Goal: Register for event/course

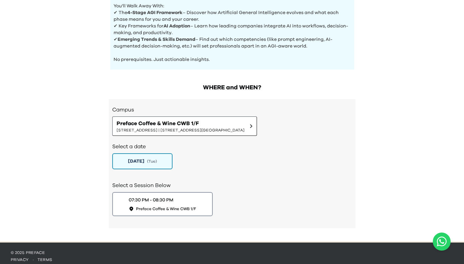
scroll to position [298, 0]
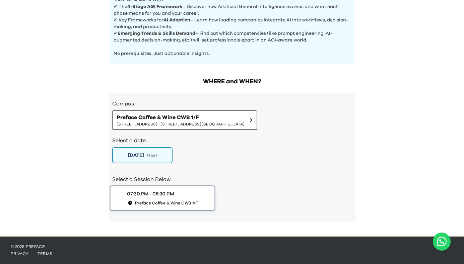
click at [158, 199] on div "07:30 PM - 08:30 PM Preface Coffee & Wine CWB 1/F" at bounding box center [162, 197] width 71 height 15
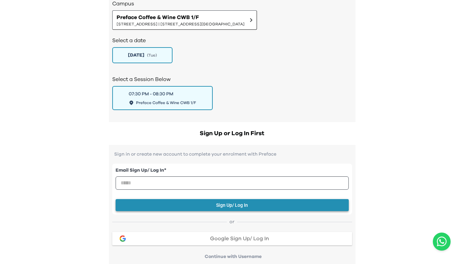
scroll to position [413, 0]
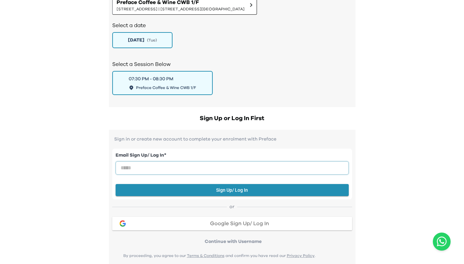
click at [177, 171] on input "email" at bounding box center [231, 167] width 233 height 13
click at [418, 174] on div "AI Experience Day AI is reshaping careers, industries, and daily life - but how…" at bounding box center [232, 61] width 464 height 948
click at [226, 190] on button "Sign Up/ Log In" at bounding box center [231, 190] width 233 height 12
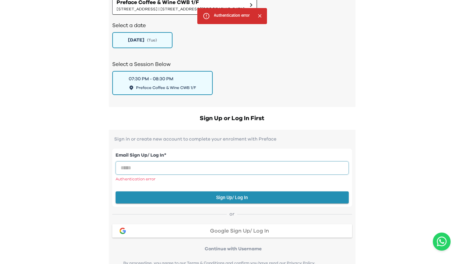
click at [182, 171] on input "email" at bounding box center [231, 167] width 233 height 13
type input "**********"
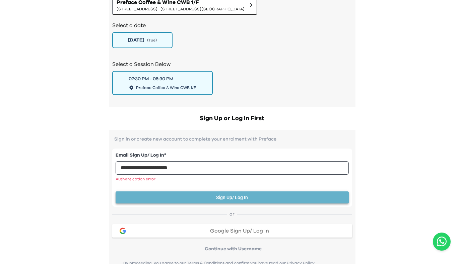
click at [205, 199] on button "Sign Up/ Log In" at bounding box center [231, 197] width 233 height 12
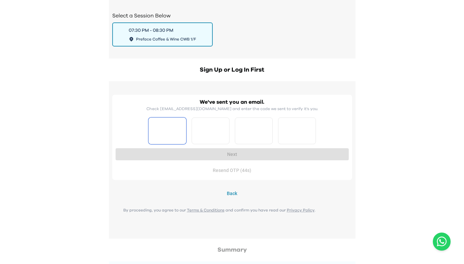
scroll to position [461, 0]
click at [183, 135] on input "Please enter OTP character 1" at bounding box center [167, 131] width 38 height 27
type input "*"
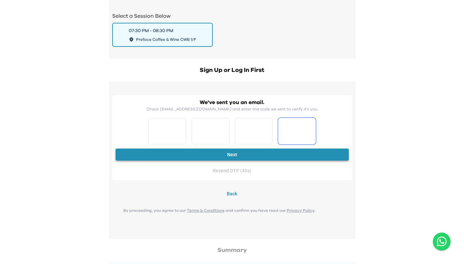
type input "*"
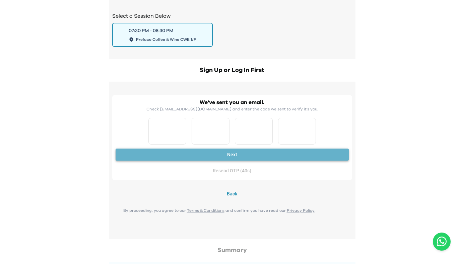
click at [234, 156] on button "Next" at bounding box center [231, 155] width 233 height 12
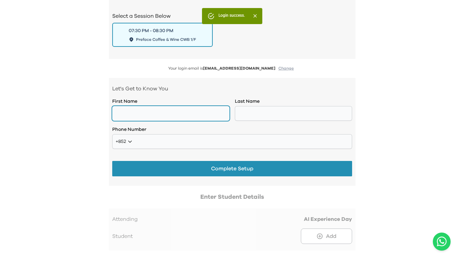
click at [166, 117] on input "text" at bounding box center [170, 113] width 117 height 15
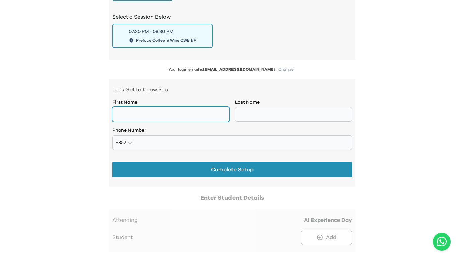
click at [167, 116] on input "text" at bounding box center [170, 114] width 117 height 15
type input "*"
type input "*******"
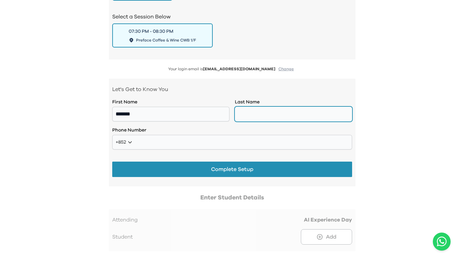
scroll to position [461, 0]
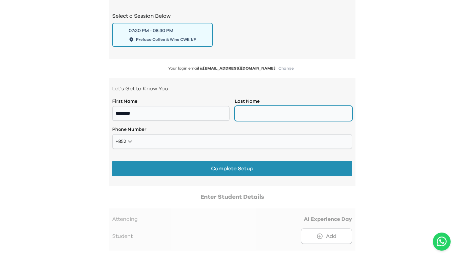
click at [305, 112] on input "text" at bounding box center [293, 113] width 117 height 15
type input "****"
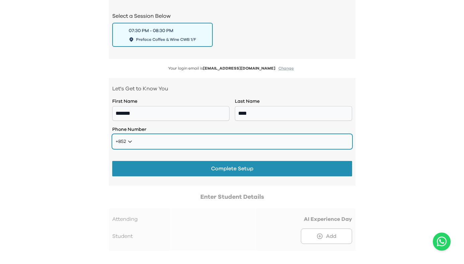
click at [177, 140] on input "tel" at bounding box center [232, 141] width 240 height 15
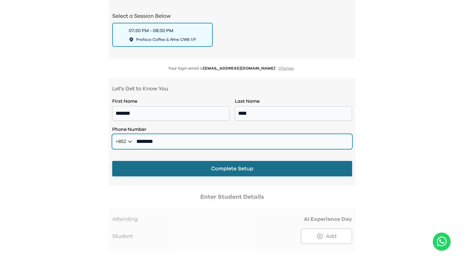
type input "********"
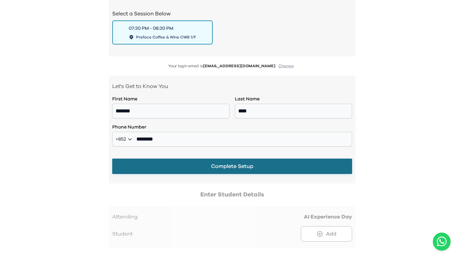
click at [214, 163] on button "Complete Setup" at bounding box center [232, 166] width 240 height 15
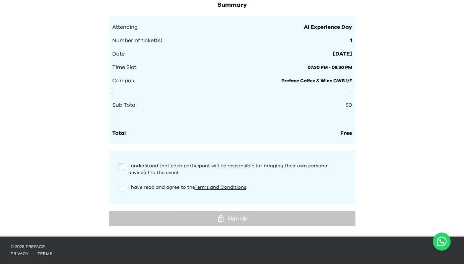
scroll to position [603, 0]
click at [117, 190] on div "I have read and agree to the Terms and Conditions ." at bounding box center [232, 190] width 240 height 13
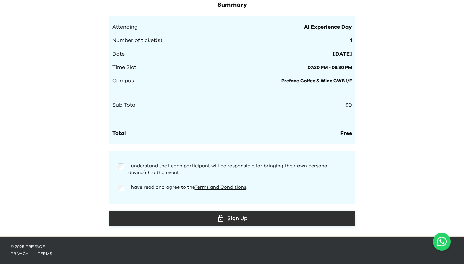
click at [220, 216] on icon at bounding box center [221, 219] width 8 height 8
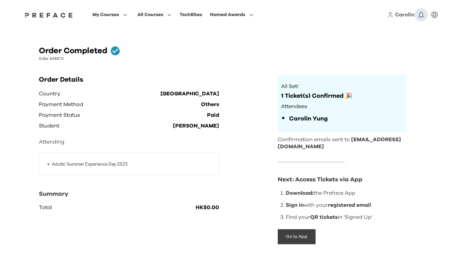
click at [420, 15] on icon "button" at bounding box center [421, 15] width 8 height 8
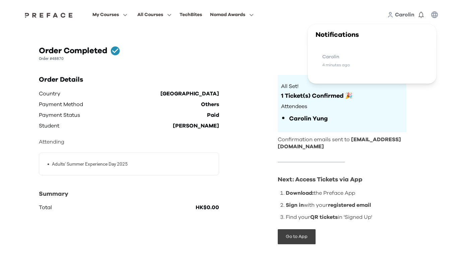
click at [262, 65] on div "Order Completed Order #48870 Order Details Country Hong Kong Payment Method Oth…" at bounding box center [232, 150] width 418 height 226
